Goal: Information Seeking & Learning: Learn about a topic

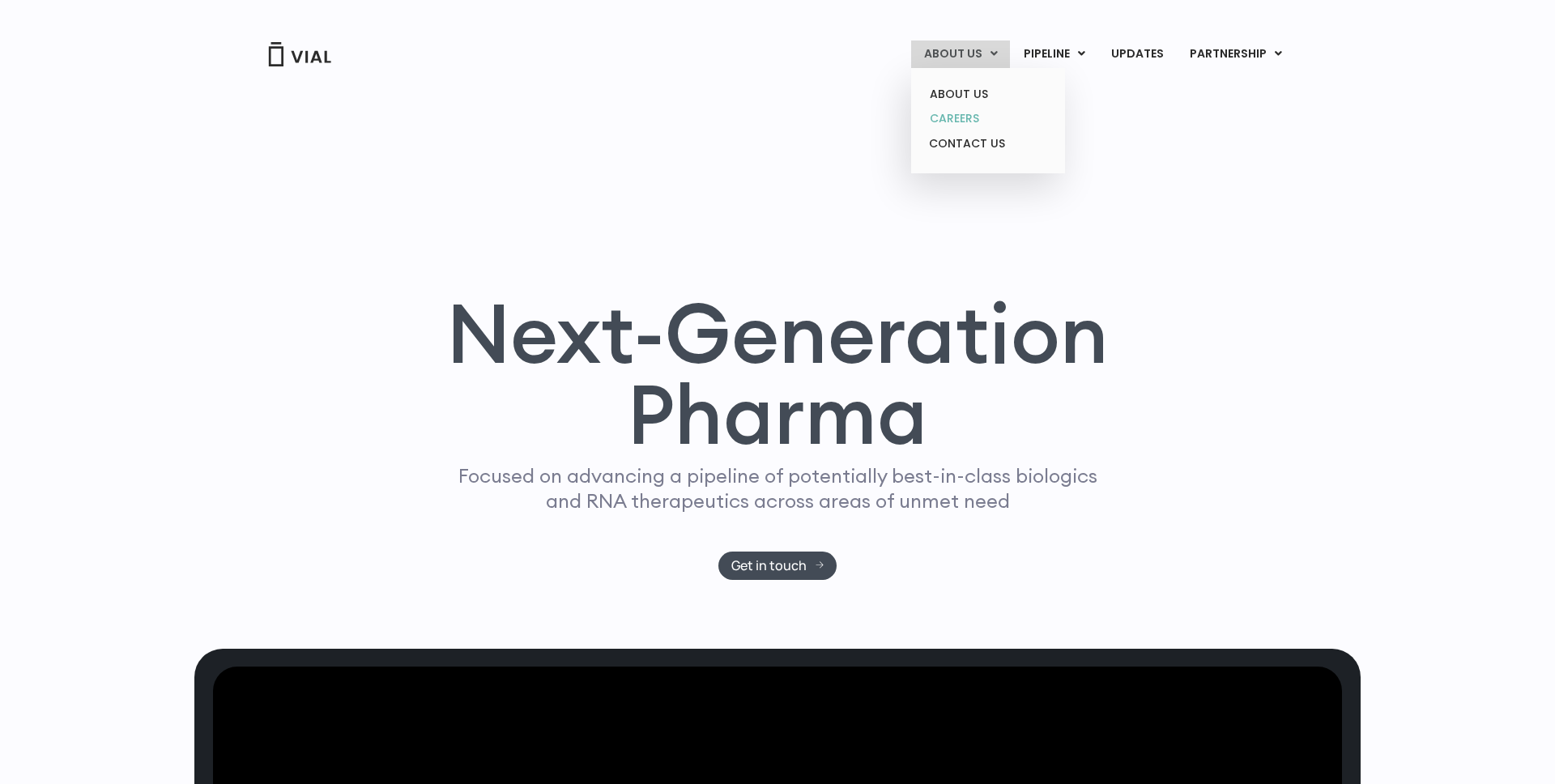
click at [972, 113] on link "CAREERS" at bounding box center [988, 118] width 142 height 25
click at [969, 114] on link "CAREERS" at bounding box center [988, 118] width 142 height 25
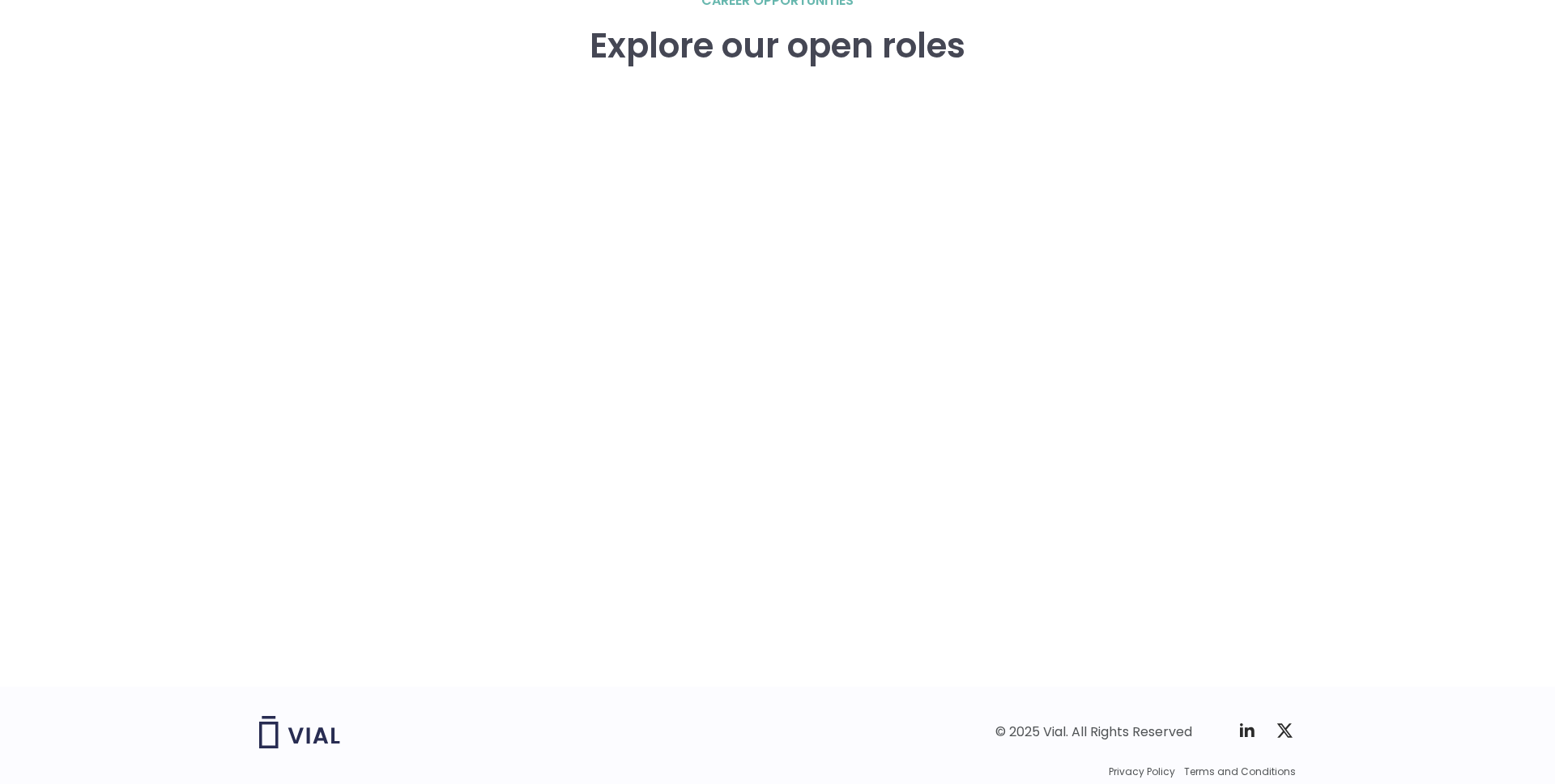
scroll to position [2332, 0]
